Goal: Book appointment/travel/reservation

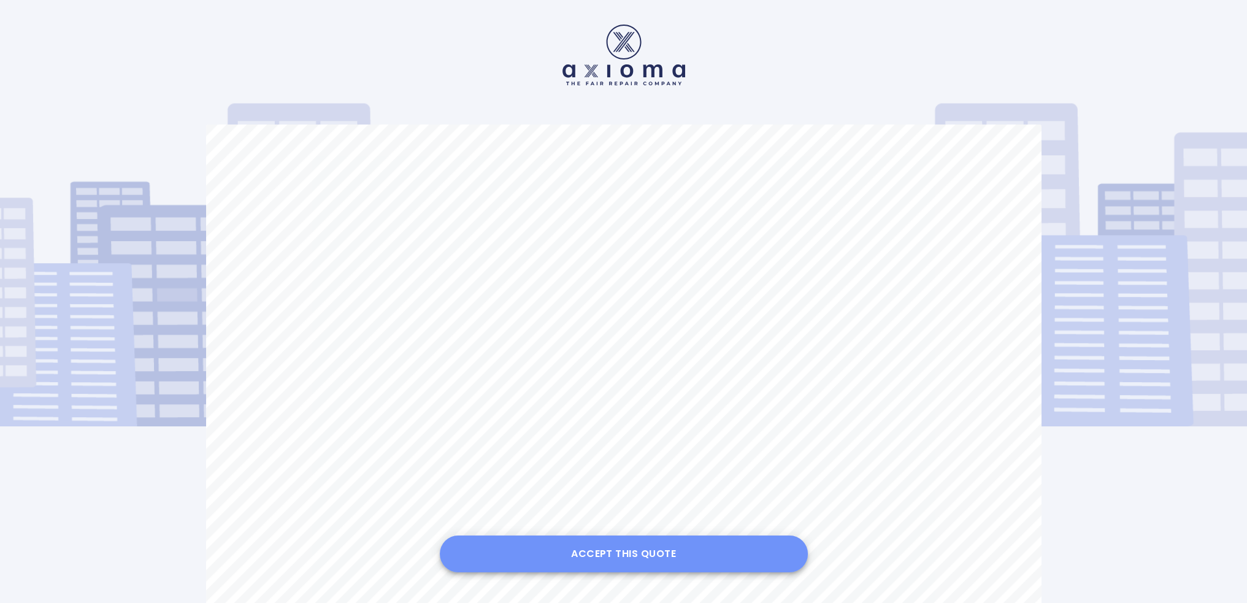
click at [675, 554] on button "Accept this Quote" at bounding box center [624, 553] width 368 height 37
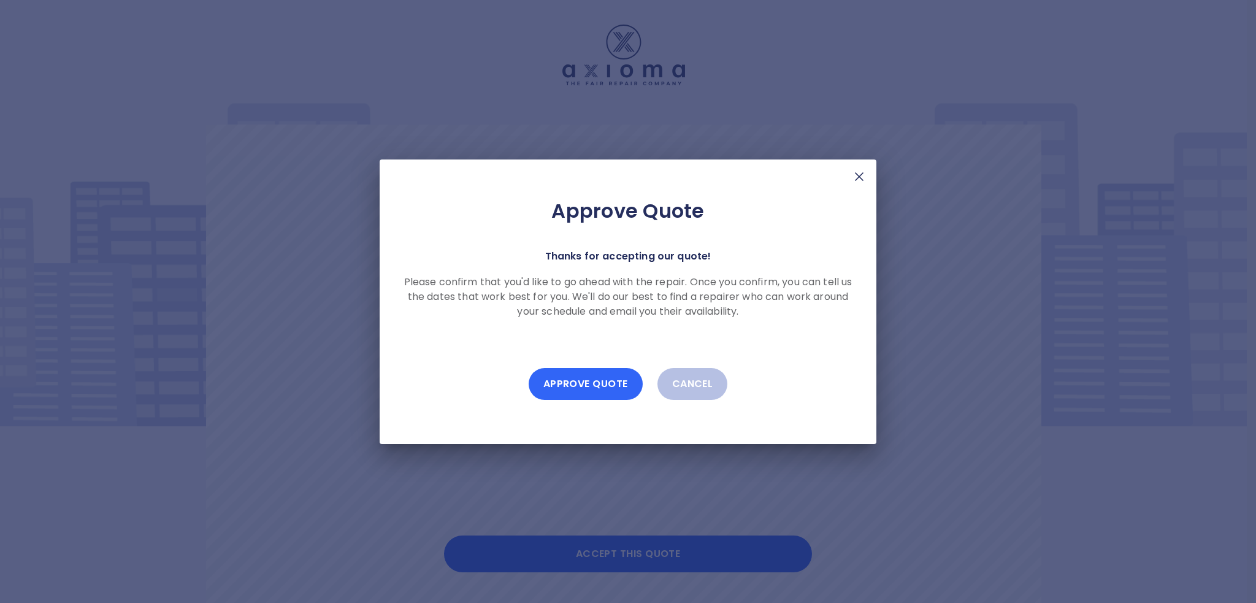
click at [575, 380] on button "Approve Quote" at bounding box center [586, 384] width 114 height 32
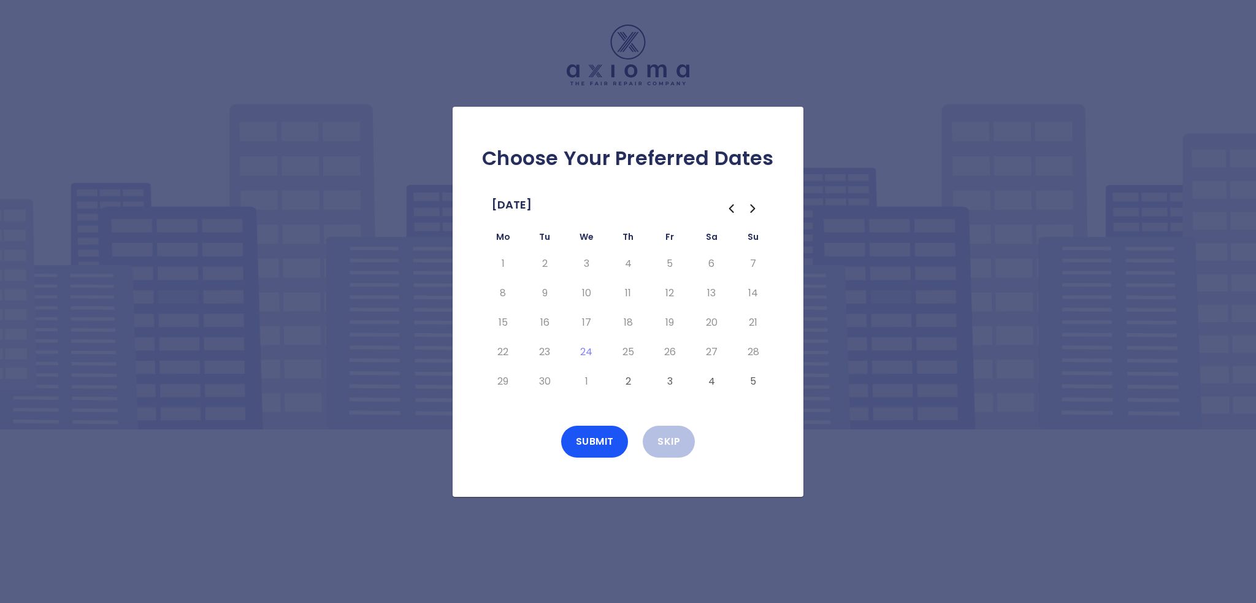
click at [669, 380] on button "3" at bounding box center [670, 382] width 22 height 20
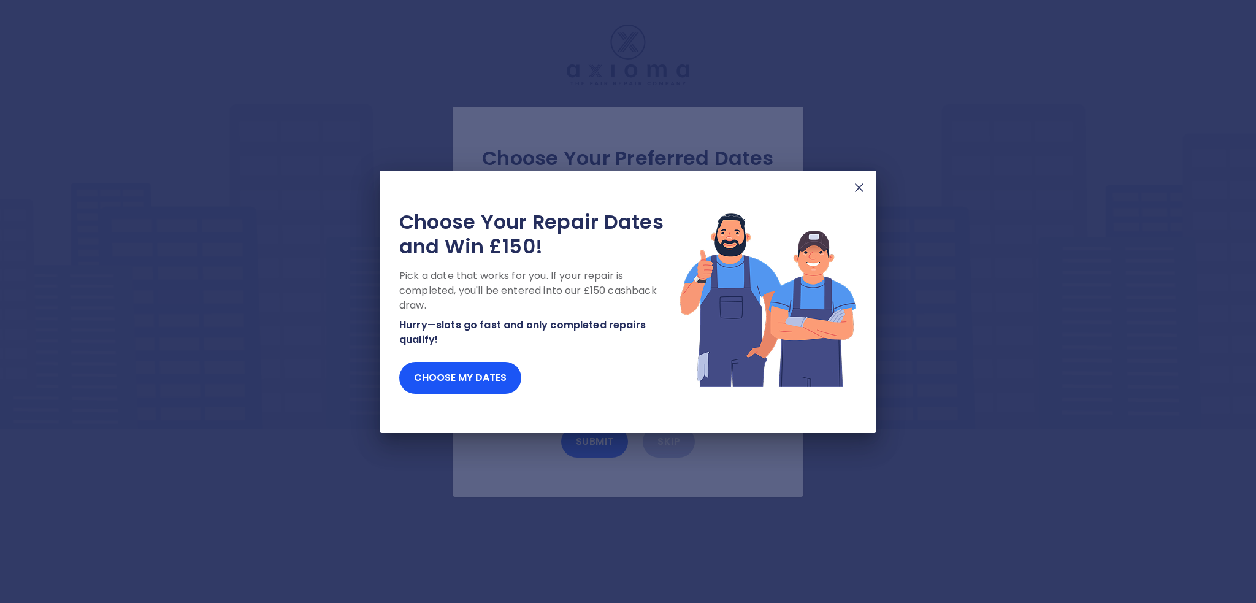
click at [591, 437] on div "Choose Your Repair Dates and Win £150! Pick a date that works for you. If your …" at bounding box center [628, 301] width 1256 height 603
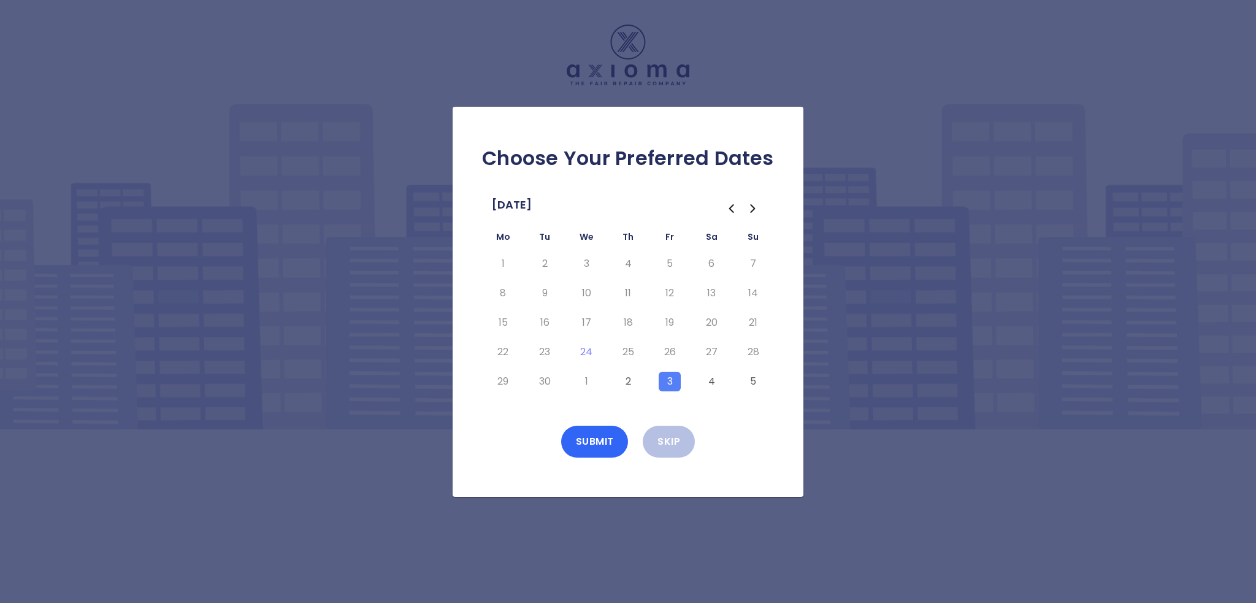
click at [595, 437] on button "Submit" at bounding box center [594, 442] width 67 height 32
